Goal: Task Accomplishment & Management: Use online tool/utility

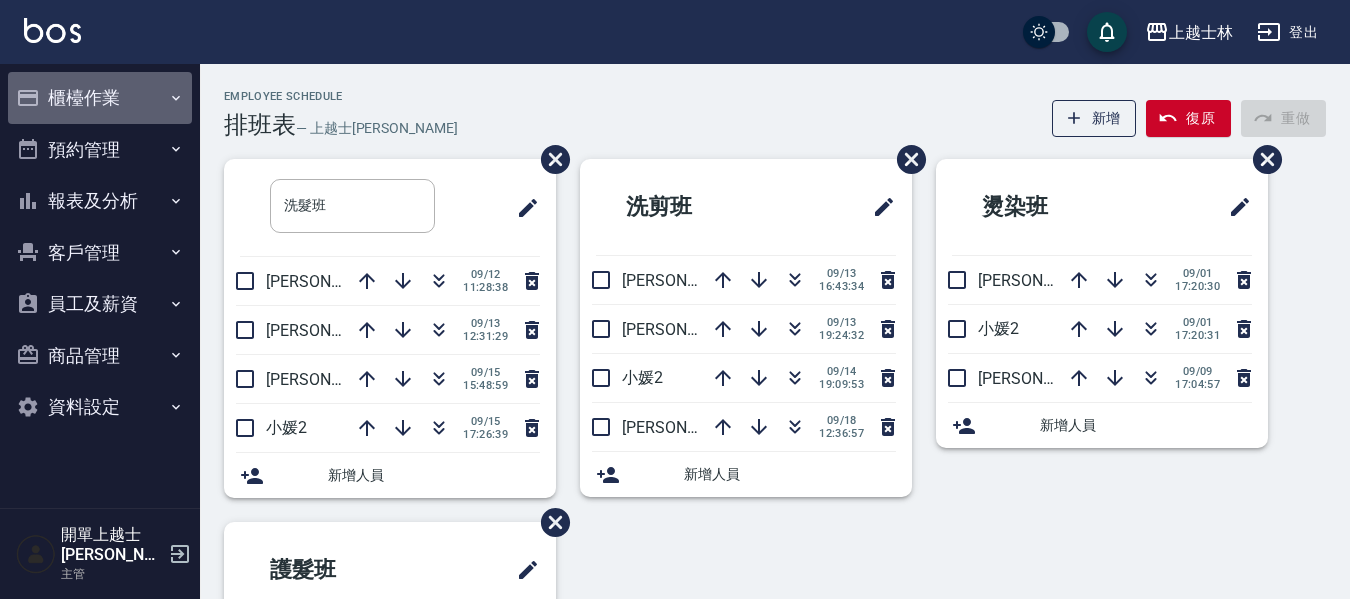
click at [128, 112] on button "櫃檯作業" at bounding box center [100, 98] width 184 height 52
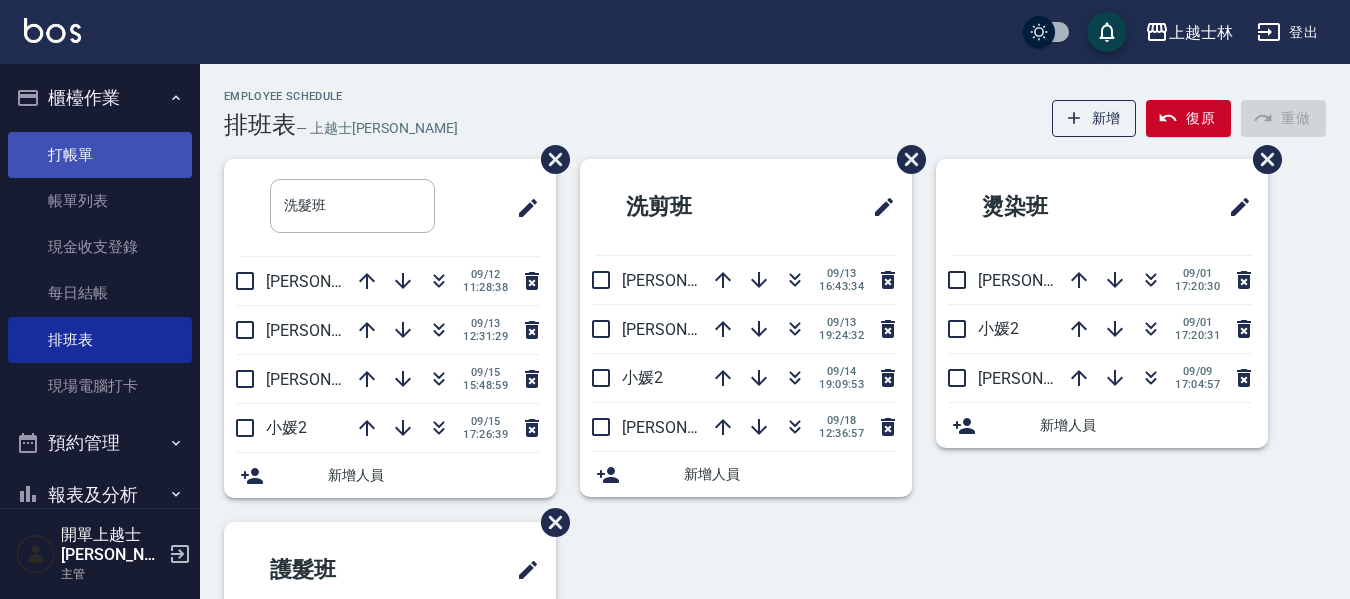
click at [127, 158] on link "打帳單" at bounding box center [100, 155] width 184 height 46
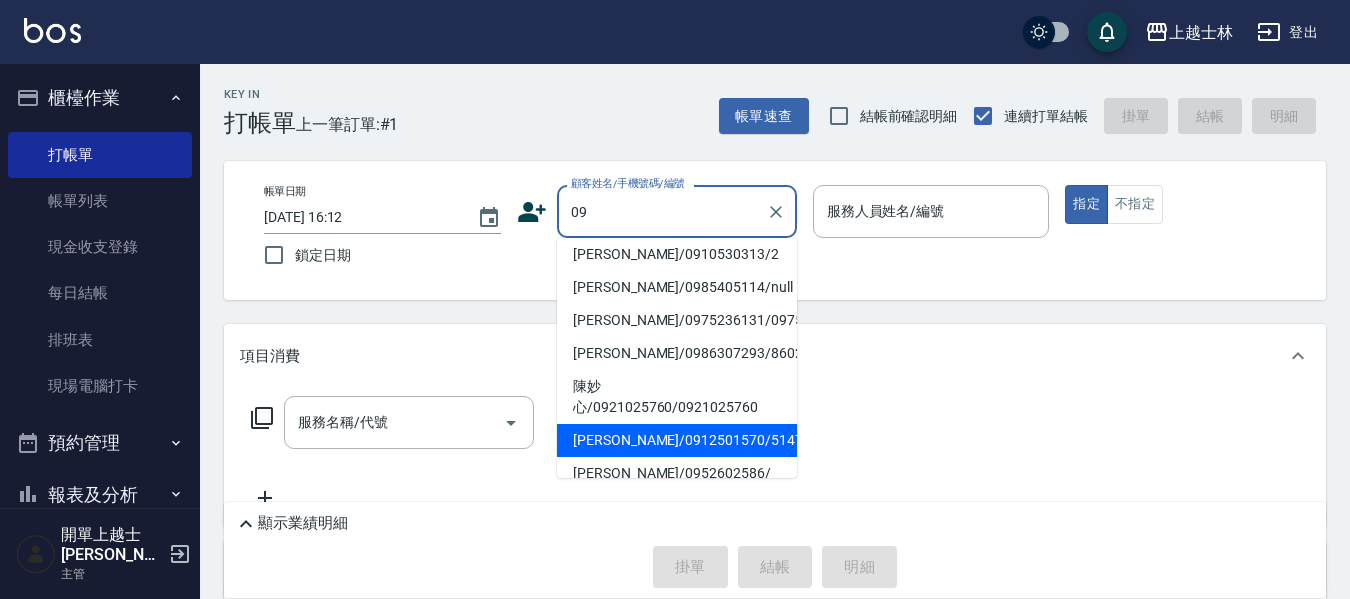
scroll to position [95, 0]
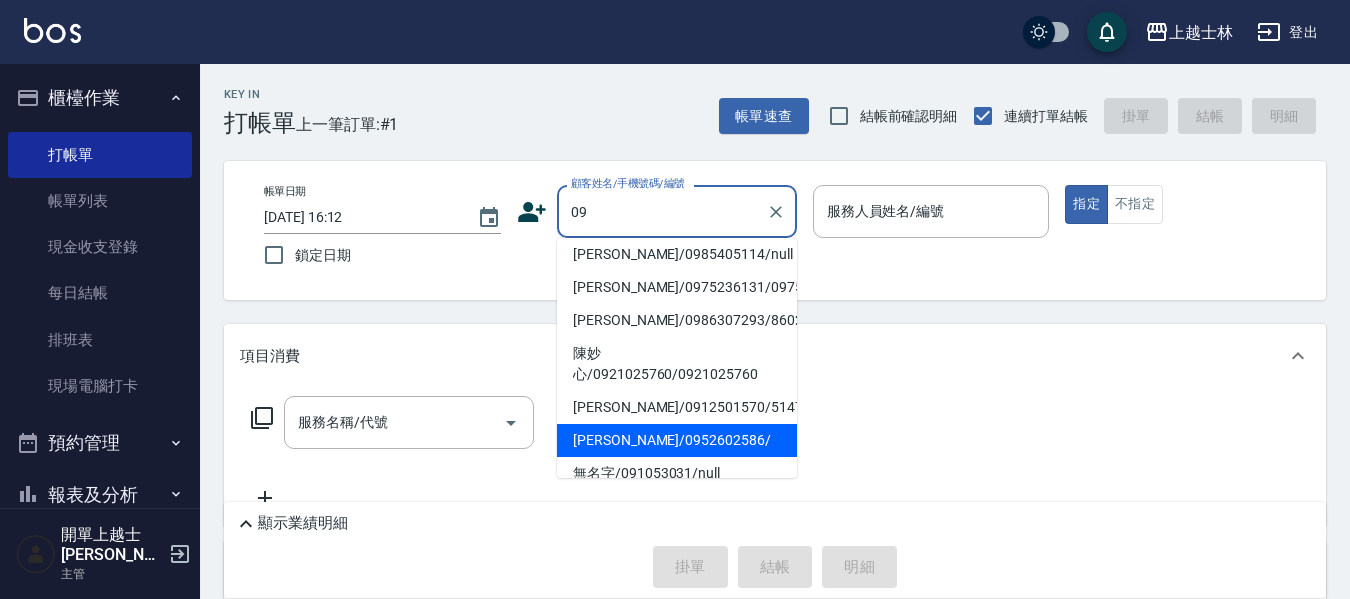
type input "[PERSON_NAME]/0952602586/"
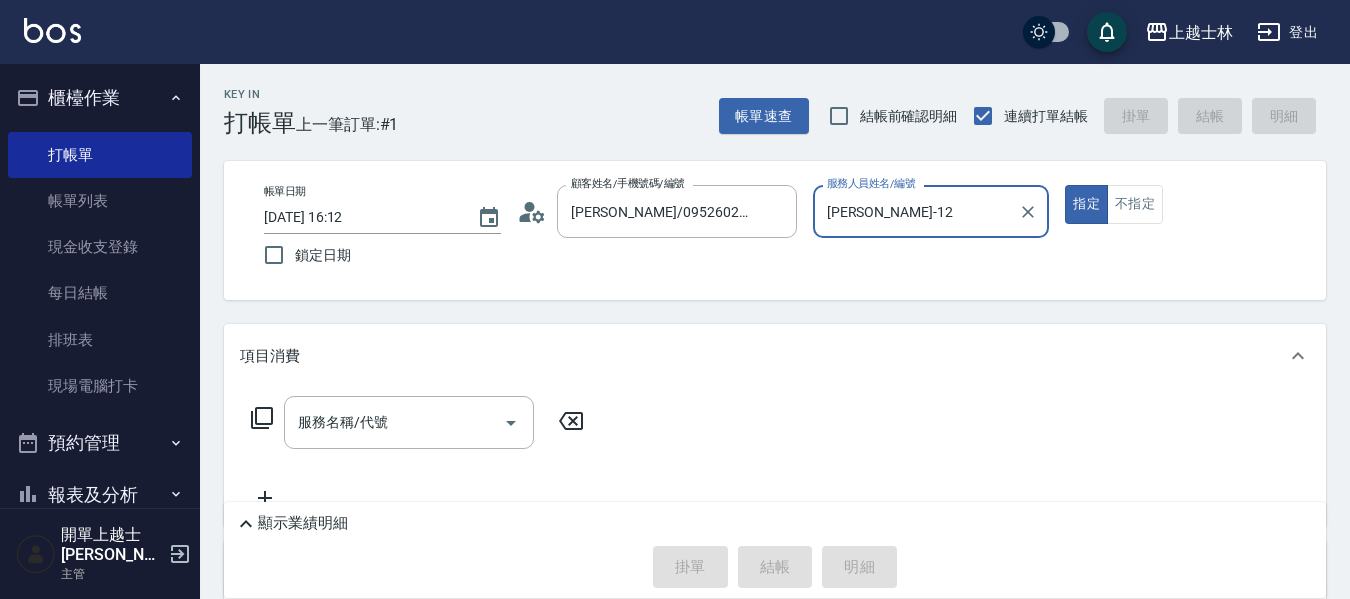
type input "[PERSON_NAME]-12"
click at [1065, 185] on button "指定" at bounding box center [1086, 204] width 43 height 39
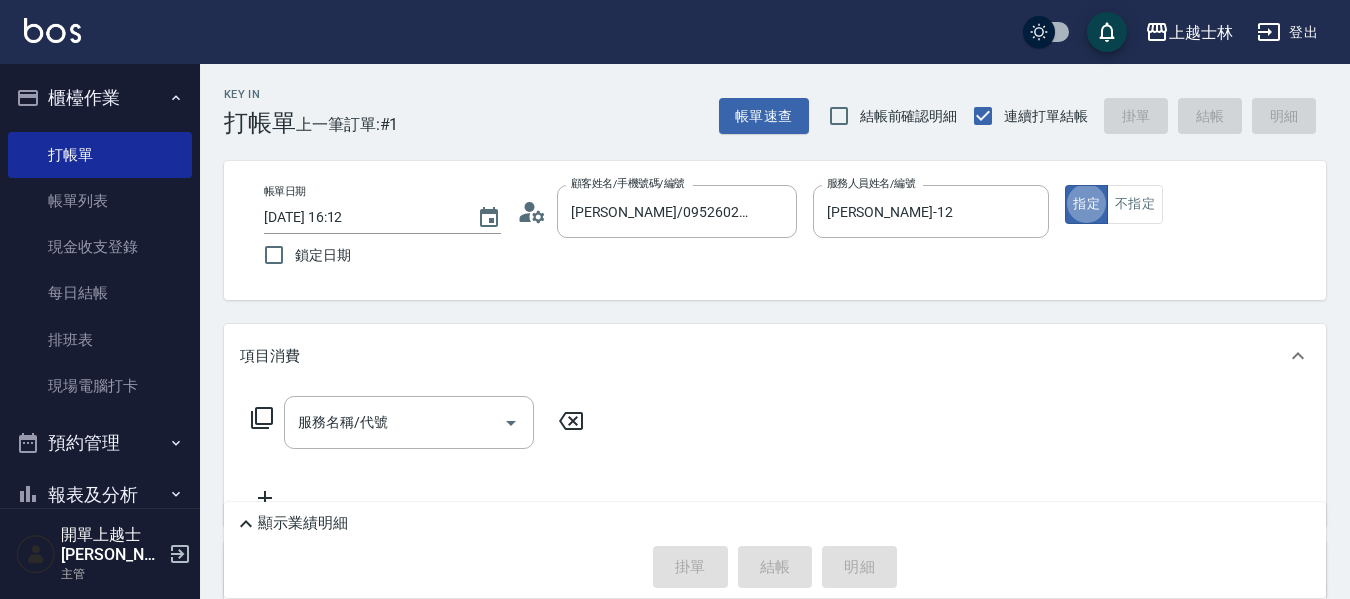
type button "true"
click at [368, 403] on div "服務名稱/代號" at bounding box center [409, 422] width 250 height 53
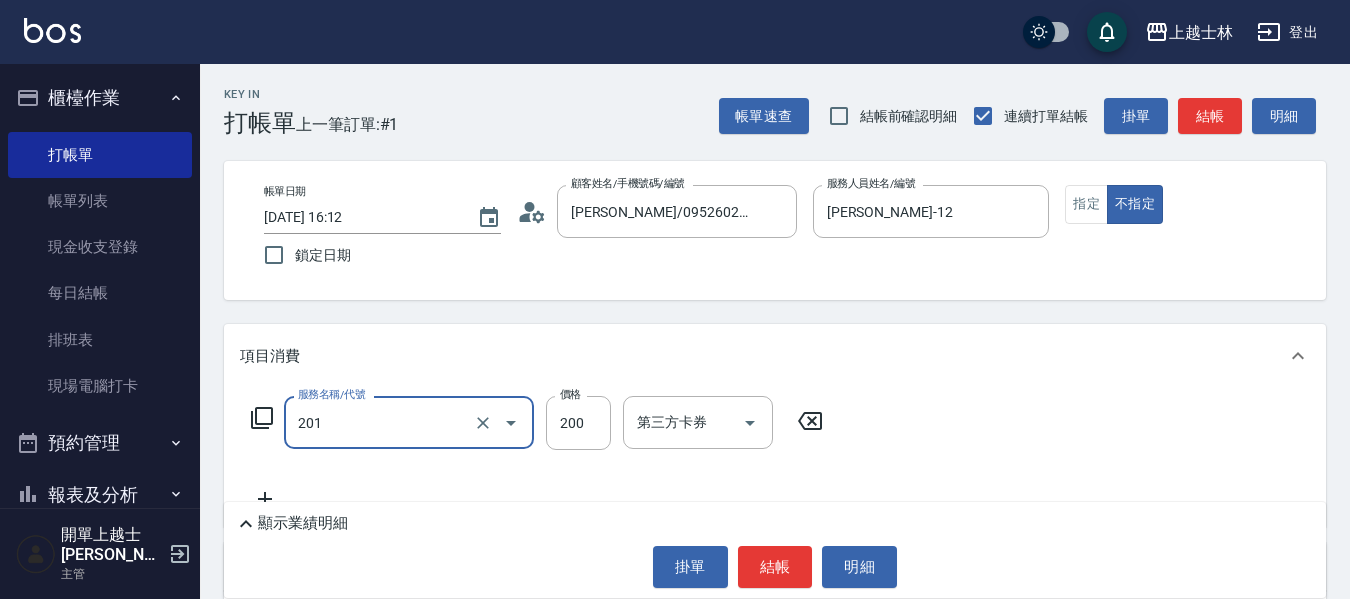
type input "B級單剪(201)"
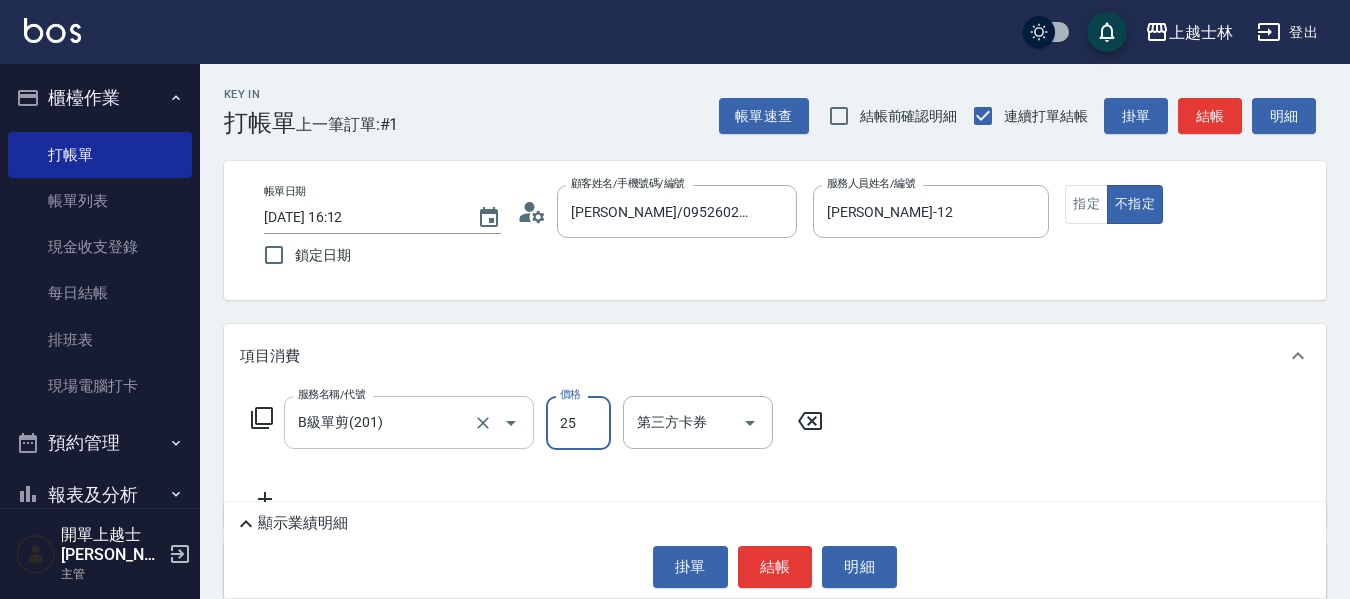
type input "250"
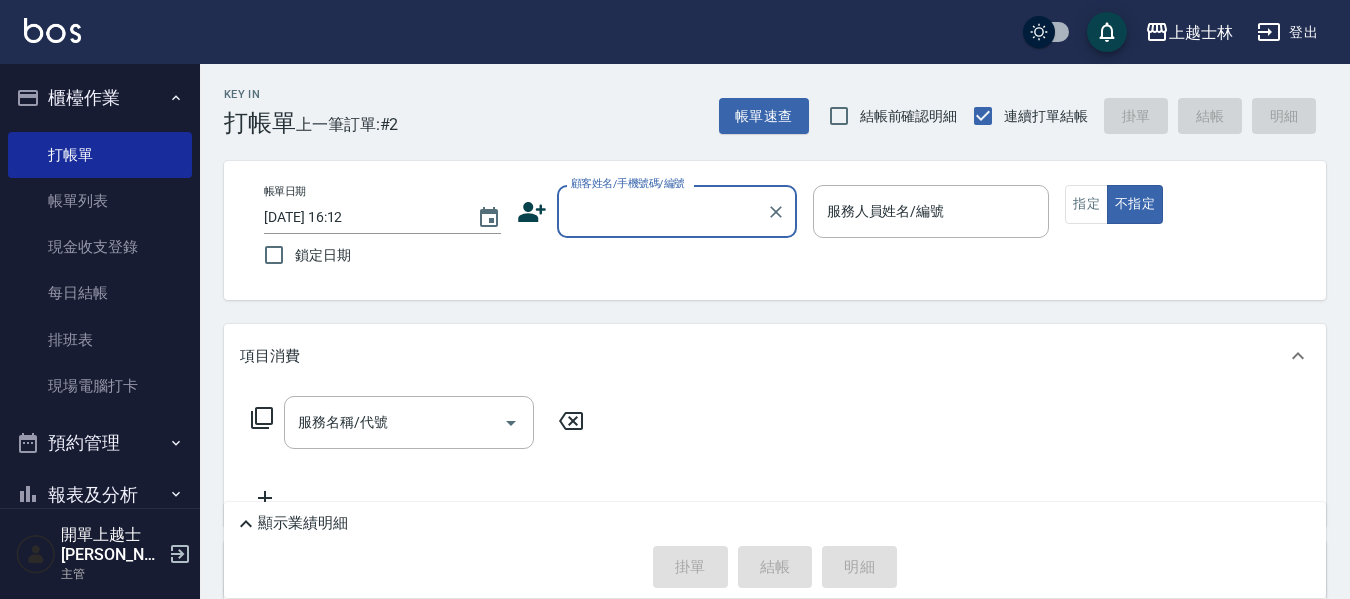
drag, startPoint x: 319, startPoint y: 404, endPoint x: 281, endPoint y: 389, distance: 40.8
